Goal: Communication & Community: Share content

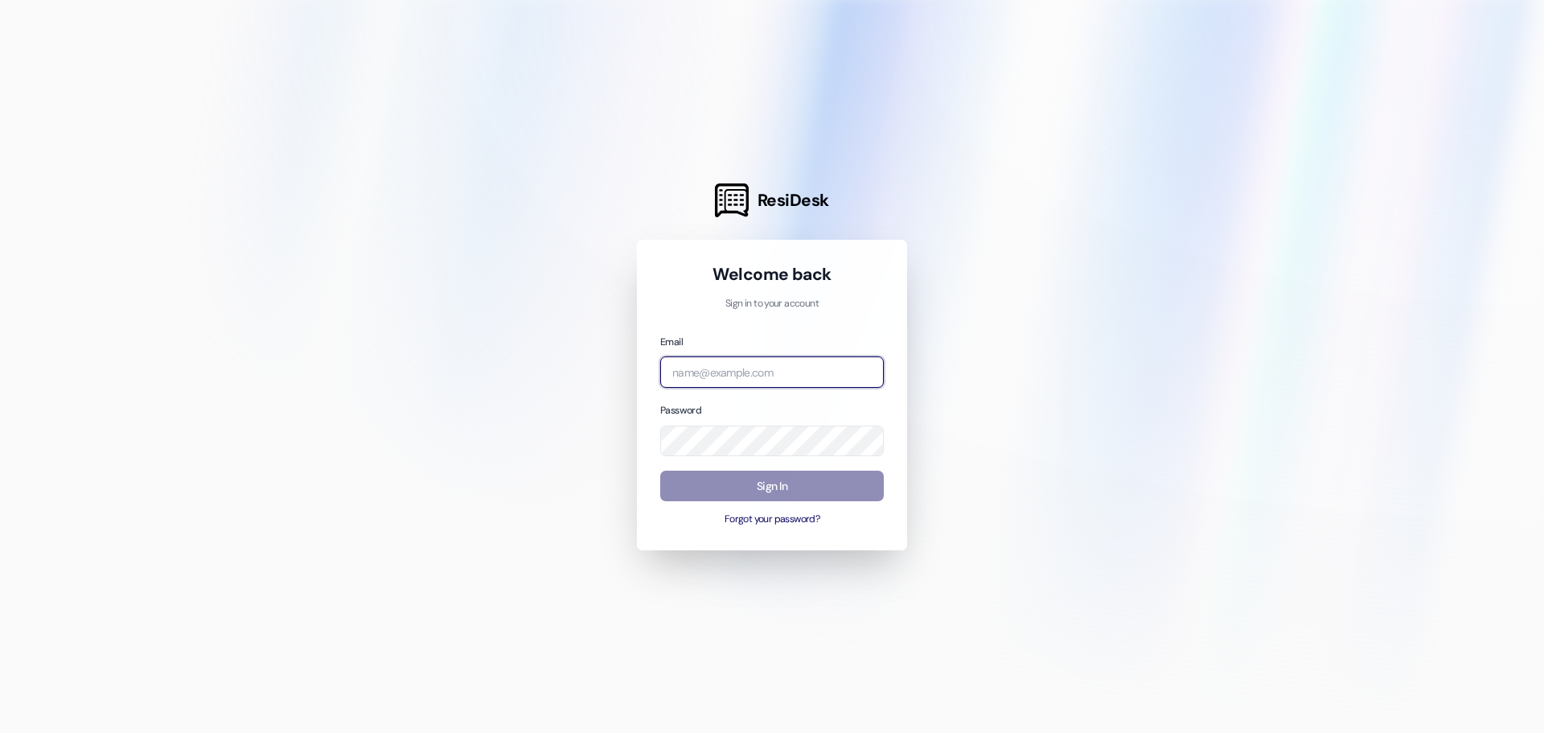
type input "[PERSON_NAME][EMAIL_ADDRESS][DOMAIN_NAME]"
click at [771, 496] on button "Sign In" at bounding box center [772, 486] width 224 height 31
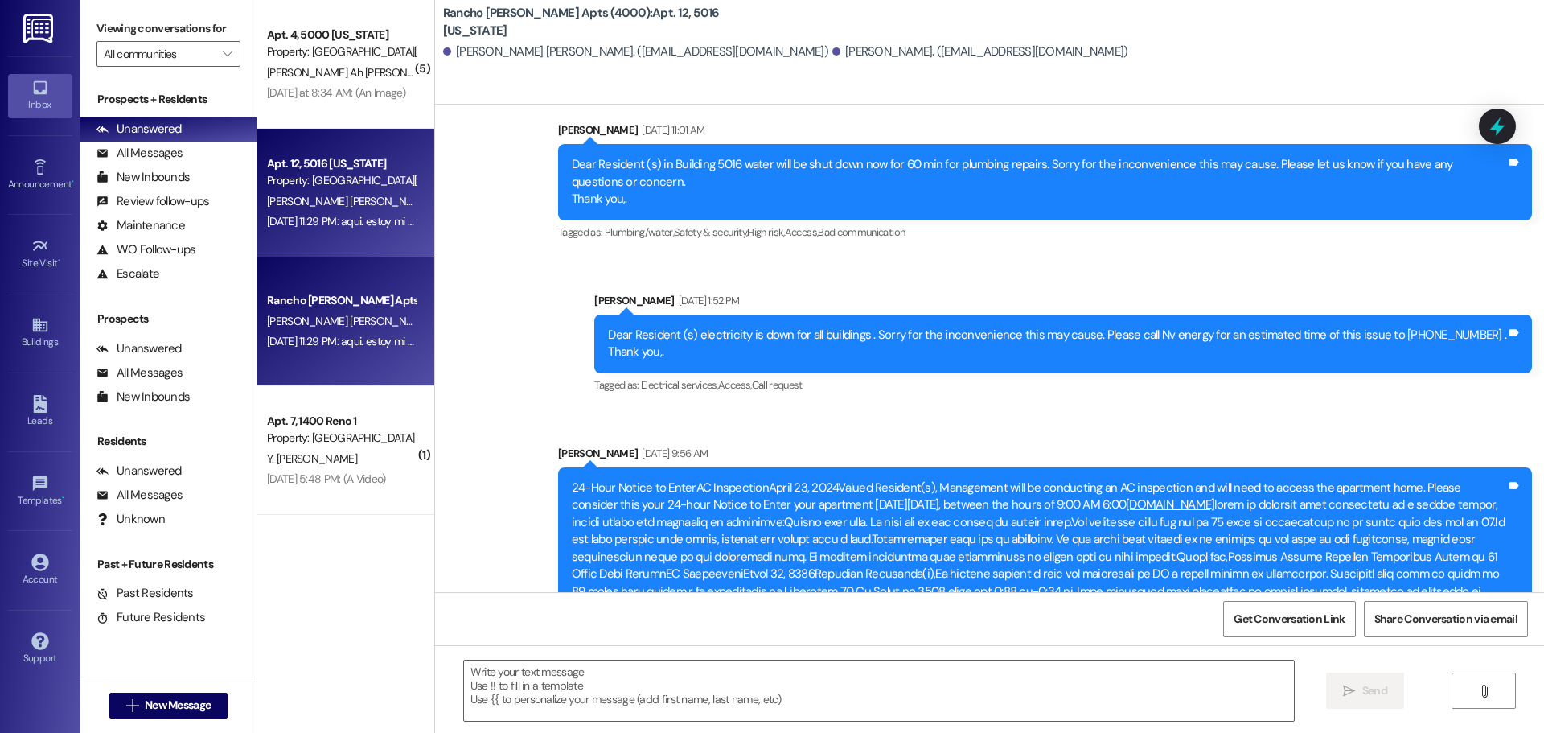
scroll to position [8050, 0]
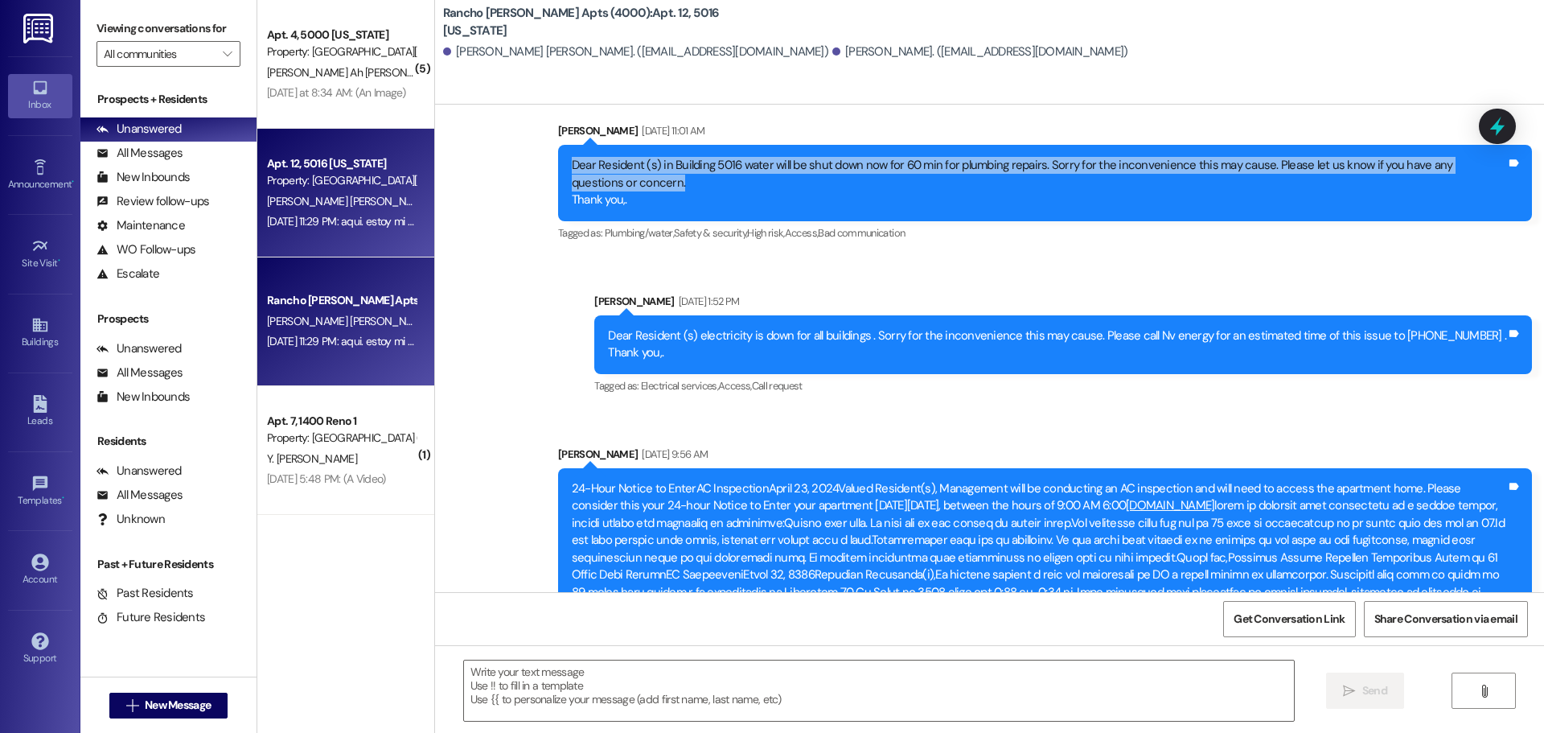
drag, startPoint x: 571, startPoint y: 142, endPoint x: 1468, endPoint y: 173, distance: 897.3
click at [1468, 173] on div "Dear Resident (s) in Building 5016 water will be shut down now for 60 min for p…" at bounding box center [1039, 182] width 935 height 51
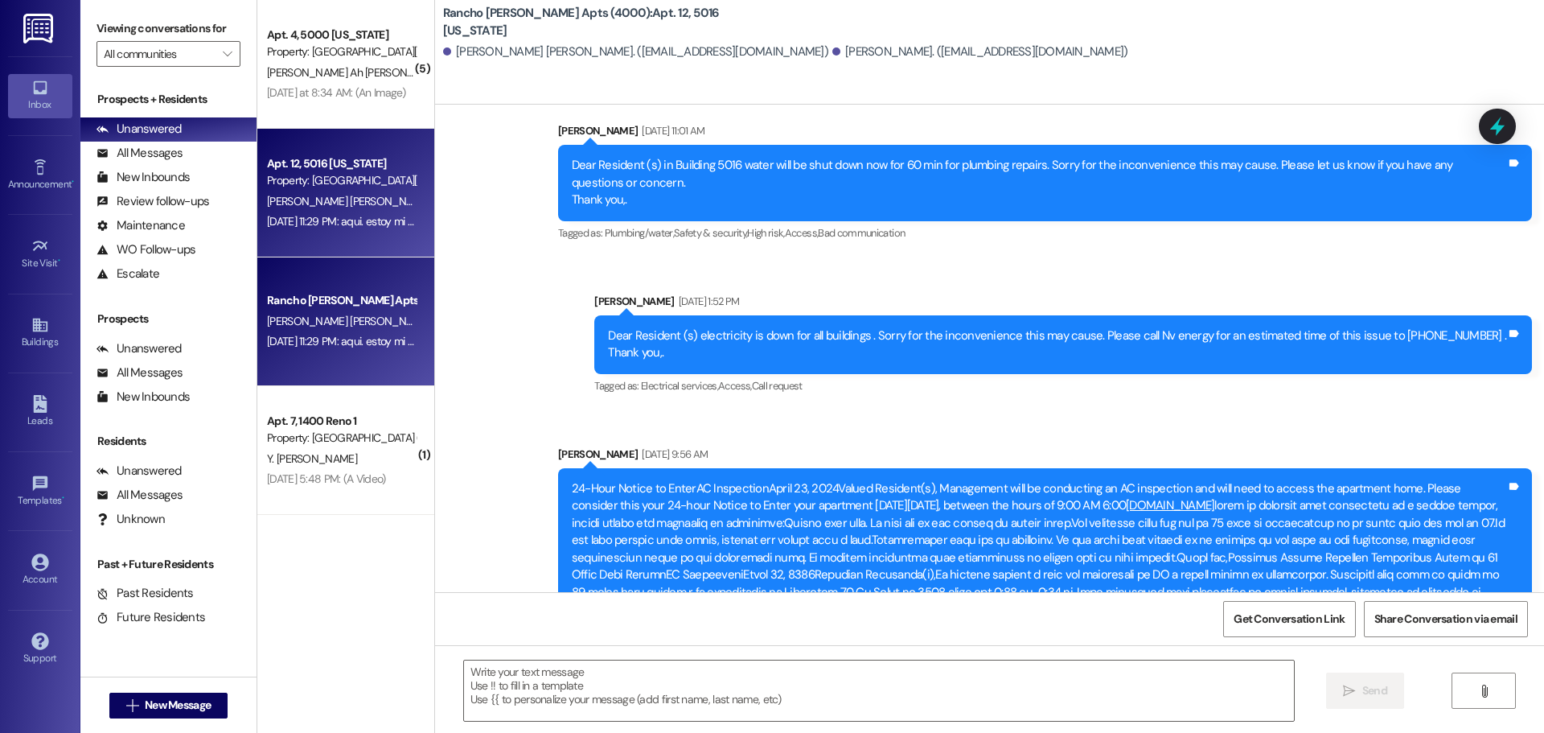
click at [428, 264] on div "Rancho [PERSON_NAME] Apts (4000) Prospect [PERSON_NAME] [PERSON_NAME] [DATE] 11…" at bounding box center [345, 321] width 177 height 129
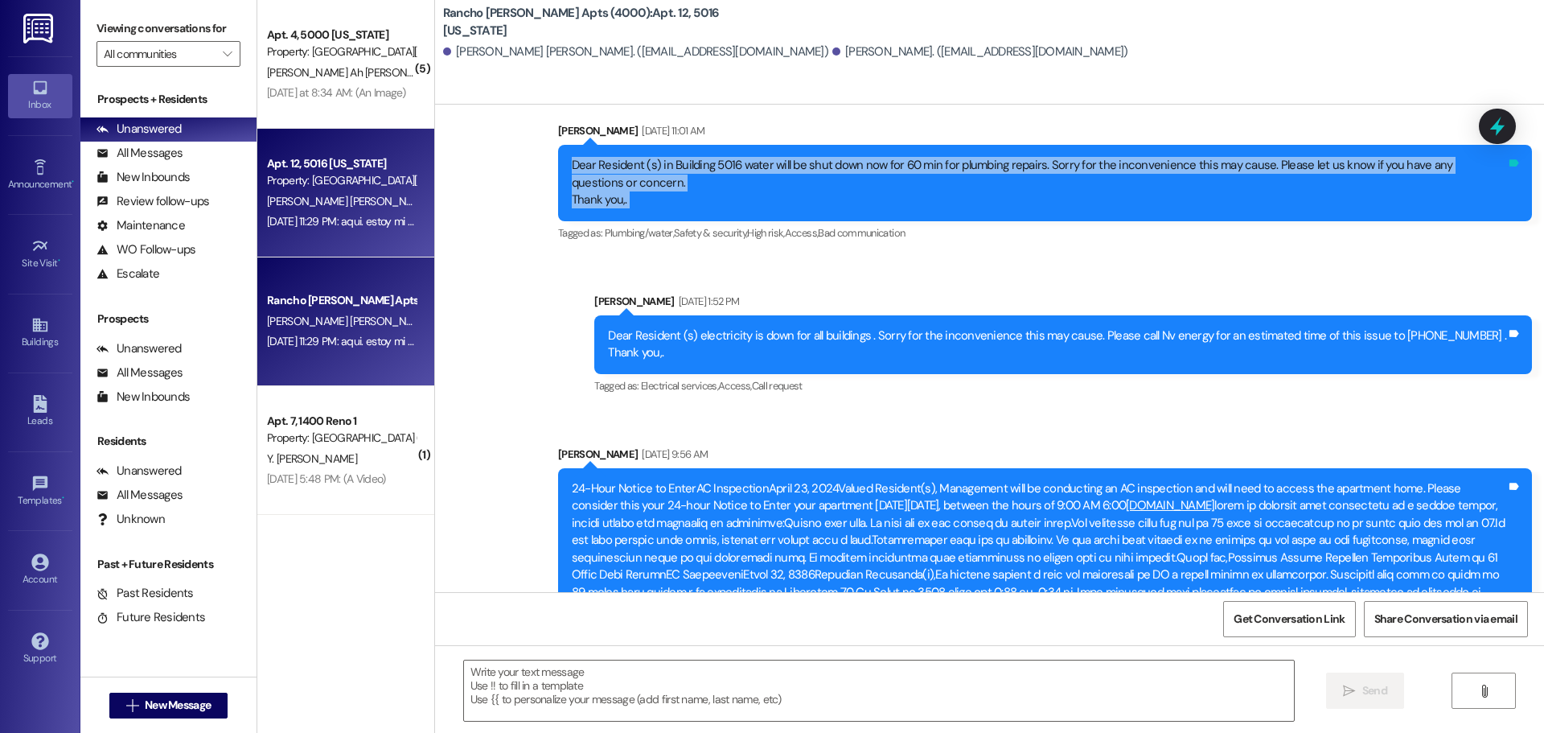
drag, startPoint x: 573, startPoint y: 143, endPoint x: 1512, endPoint y: 177, distance: 940.0
click at [1512, 177] on div "Dear Resident (s) in Building 5016 water will be shut down now for 60 min for p…" at bounding box center [1045, 183] width 974 height 76
copy div "Dear Resident (s) in Building 5016 water will be shut down now for 60 min for p…"
click at [31, 342] on div "Buildings" at bounding box center [40, 342] width 80 height 16
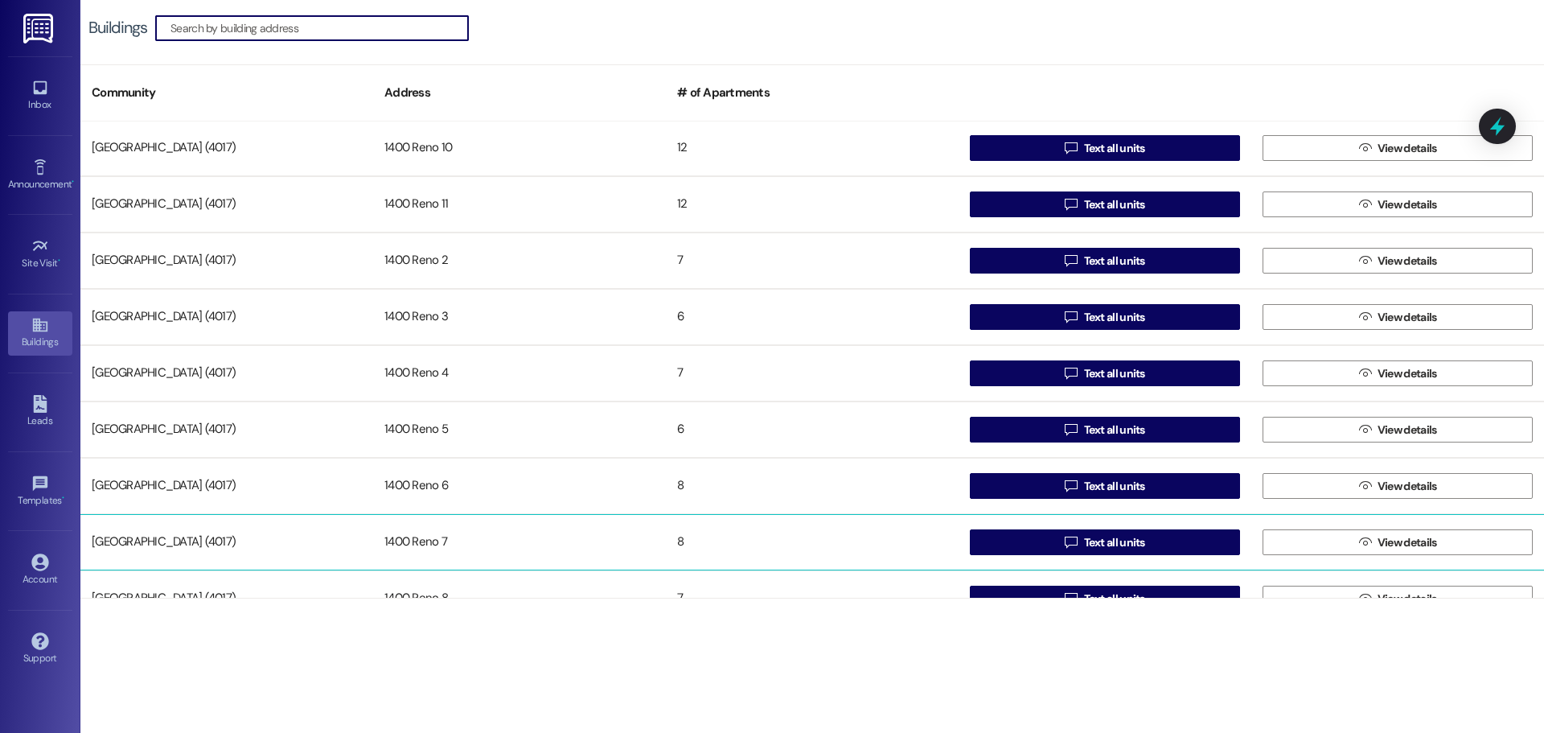
scroll to position [660, 0]
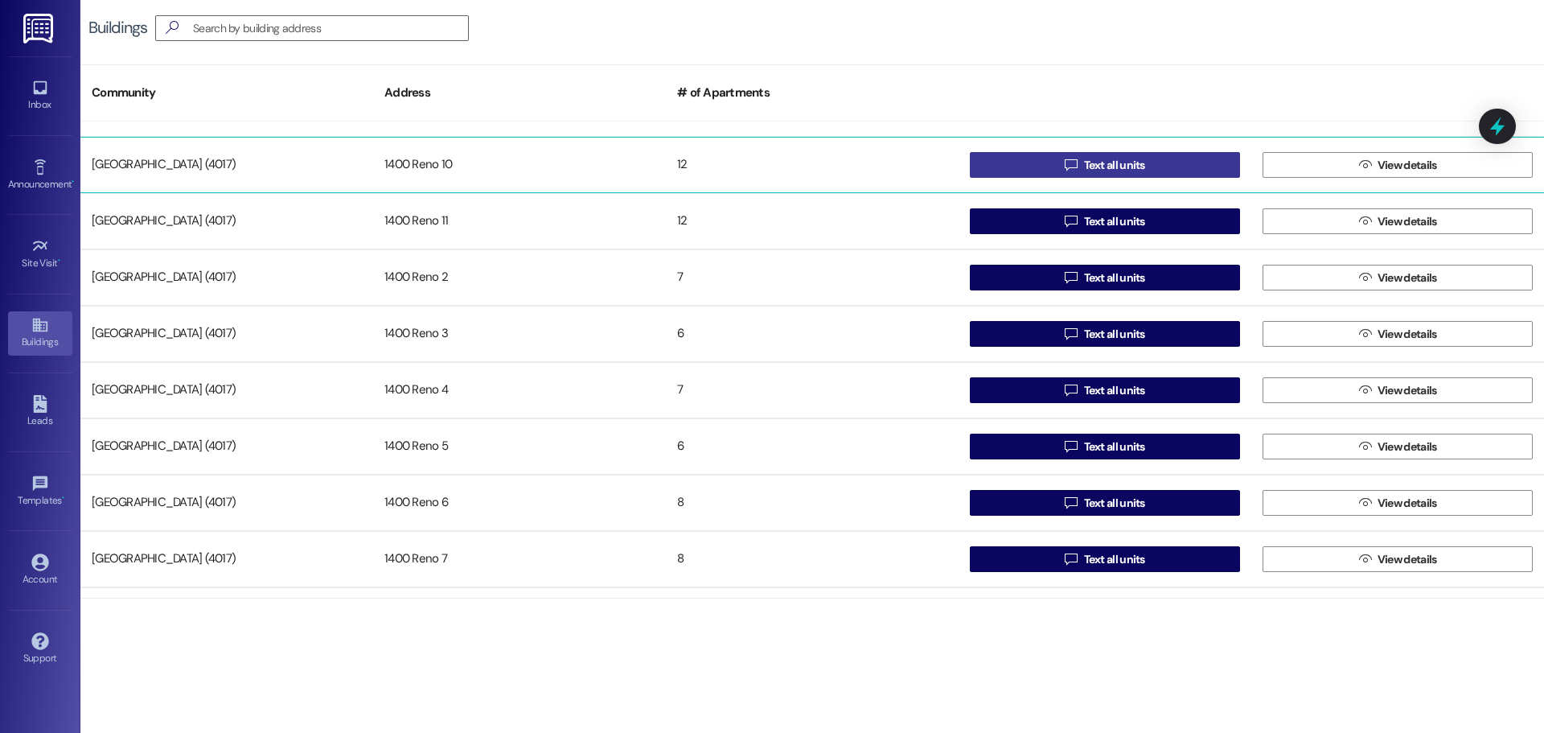
click at [1120, 168] on span "Text all units" at bounding box center [1114, 165] width 61 height 17
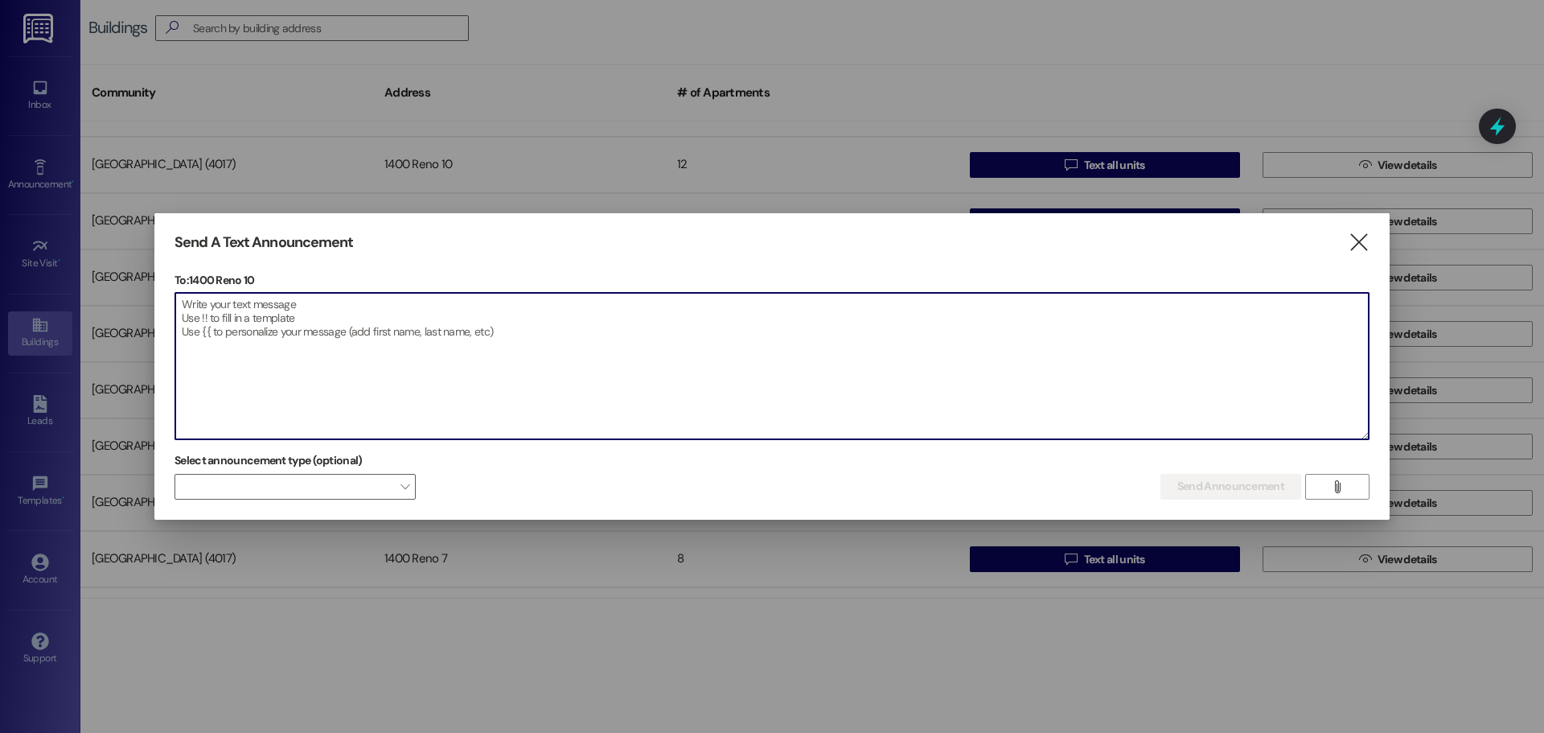
paste textarea "Dear Resident (s) in Building 5016 water will be shut down now for 60 min for p…"
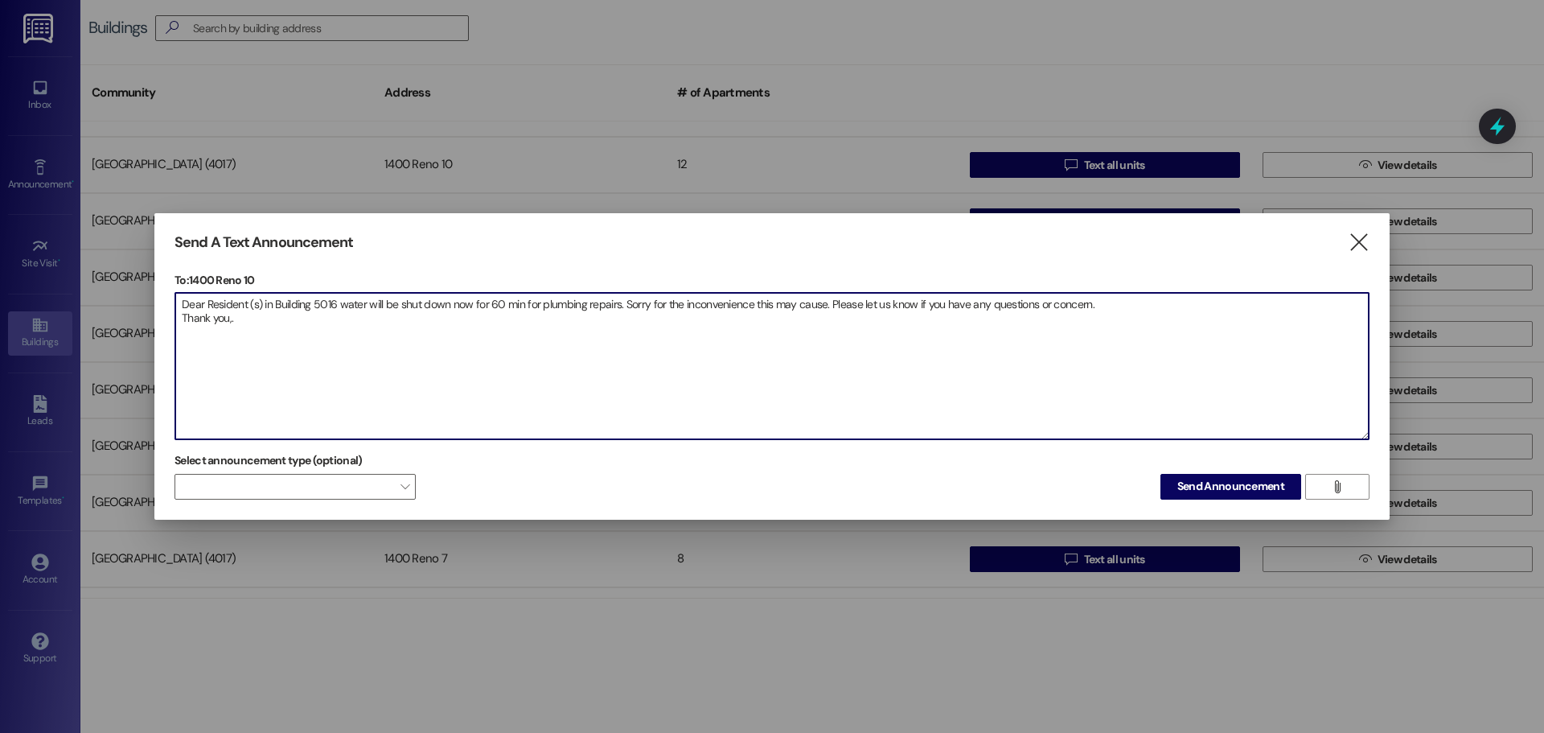
click at [339, 303] on textarea "Dear Resident (s) in Building 5016 water will be shut down now for 60 min for p…" at bounding box center [772, 366] width 1194 height 146
type textarea "Dear Resident (s) in Building 10 water will be shut down now for 60 min for plu…"
click at [1203, 493] on span "Send Announcement" at bounding box center [1231, 486] width 107 height 17
